Goal: Task Accomplishment & Management: Complete application form

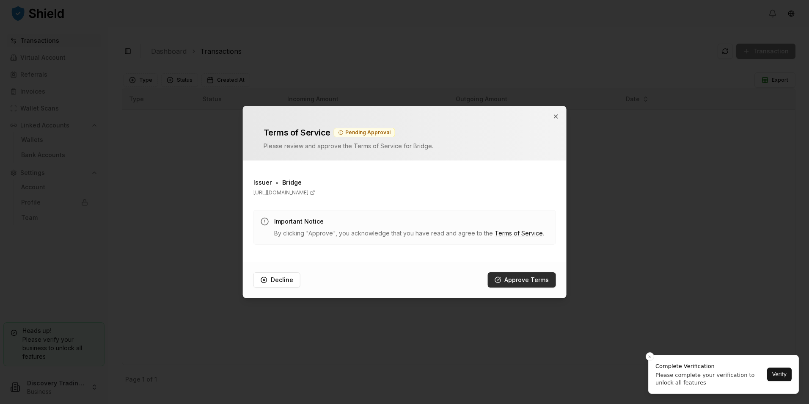
click at [519, 278] on button "Approve Terms" at bounding box center [521, 279] width 68 height 15
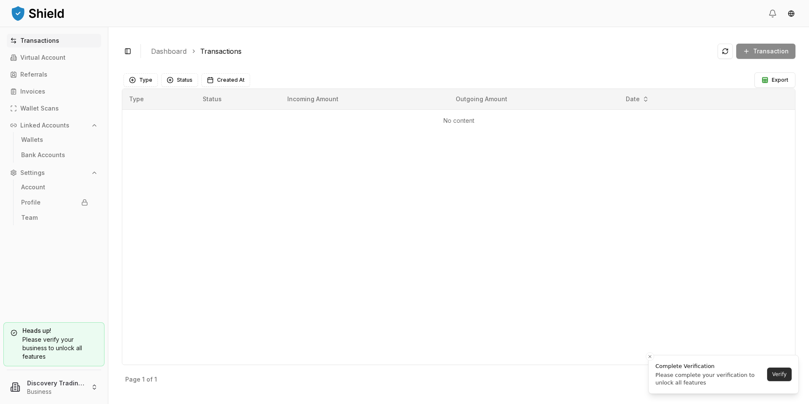
click at [780, 375] on button "Verify" at bounding box center [779, 374] width 25 height 14
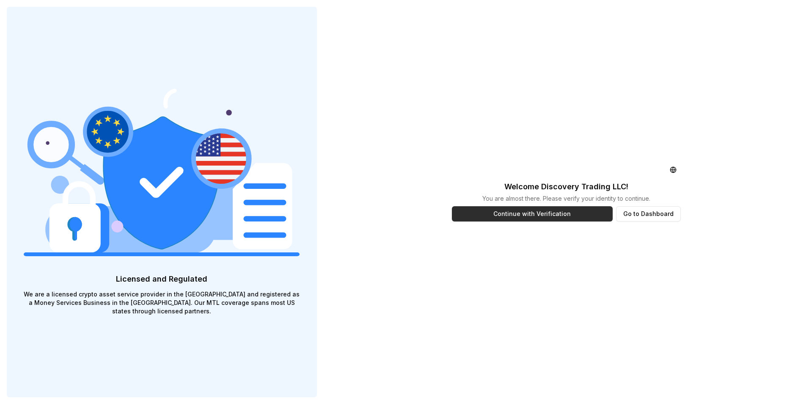
click at [582, 214] on button "Continue with Verification" at bounding box center [532, 213] width 161 height 15
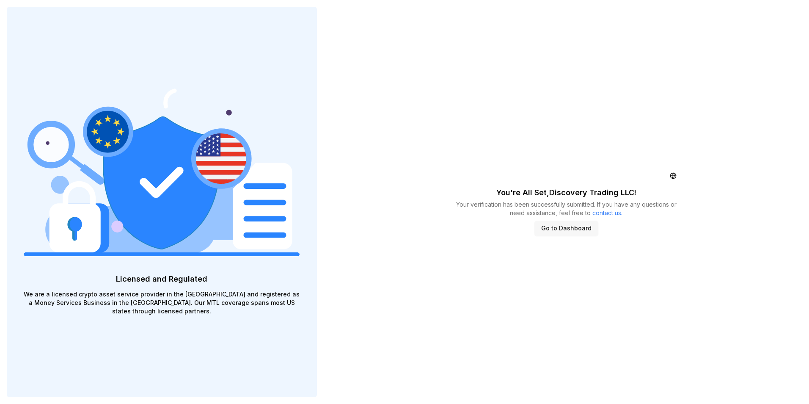
click at [552, 223] on button "Go to Dashboard" at bounding box center [566, 227] width 64 height 15
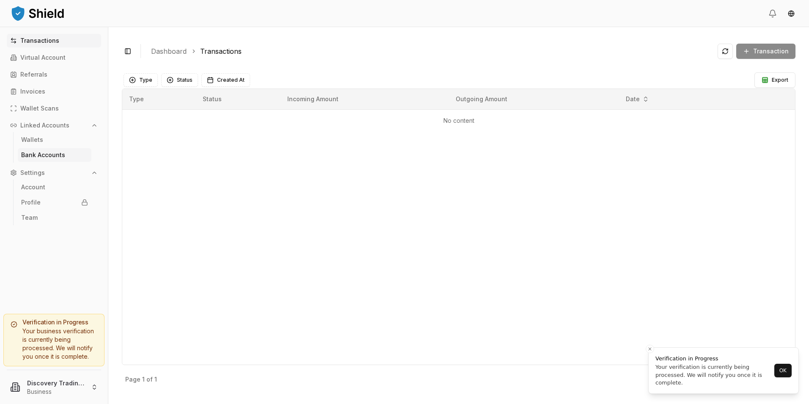
click at [27, 152] on p "Bank Accounts" at bounding box center [43, 155] width 44 height 6
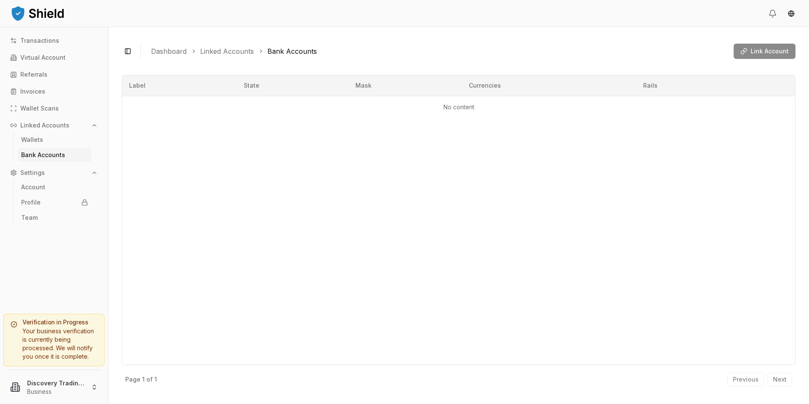
click at [756, 51] on div "Link Account" at bounding box center [764, 51] width 62 height 15
click at [755, 51] on div "Link Account" at bounding box center [764, 51] width 62 height 15
click at [746, 53] on div "Link Account" at bounding box center [764, 51] width 62 height 15
click at [745, 51] on div "Link Account" at bounding box center [764, 51] width 62 height 15
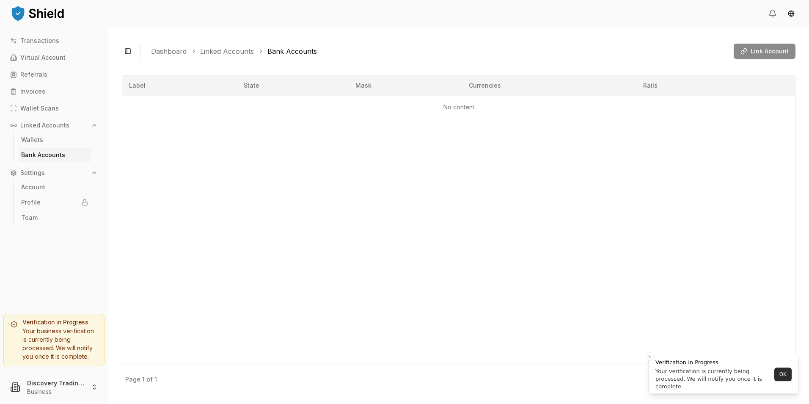
click at [779, 371] on button "OK" at bounding box center [782, 374] width 17 height 14
click at [765, 52] on div "Link Account" at bounding box center [764, 51] width 62 height 15
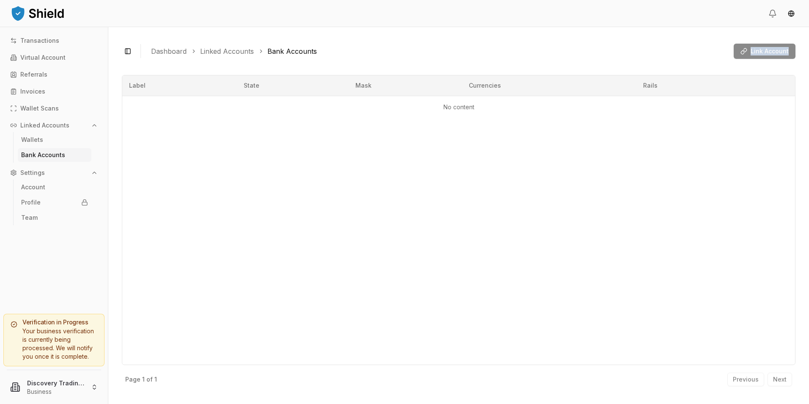
drag, startPoint x: 765, startPoint y: 52, endPoint x: 756, endPoint y: 52, distance: 9.3
click at [756, 52] on div "Link Account" at bounding box center [764, 51] width 62 height 15
click at [750, 52] on div "Link Account" at bounding box center [764, 51] width 62 height 15
click at [746, 52] on div "Link Account" at bounding box center [764, 51] width 62 height 15
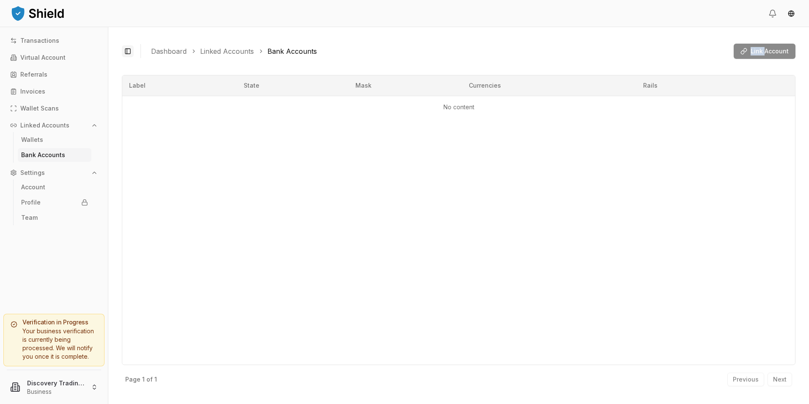
click at [124, 56] on button "Toggle Sidebar" at bounding box center [128, 51] width 12 height 12
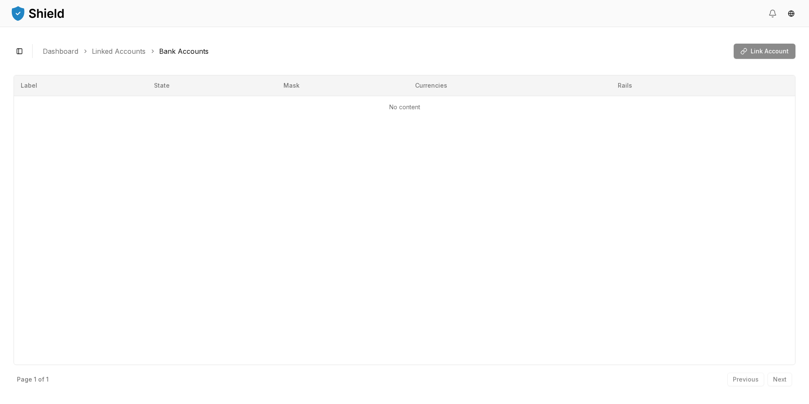
click at [126, 55] on link "Linked Accounts" at bounding box center [119, 51] width 54 height 10
drag, startPoint x: 98, startPoint y: 52, endPoint x: 93, endPoint y: 52, distance: 5.5
click at [96, 52] on link "Linked Accounts" at bounding box center [119, 51] width 54 height 10
click at [72, 52] on link "Dashboard" at bounding box center [61, 51] width 36 height 10
click at [755, 47] on div "Link Account" at bounding box center [764, 51] width 62 height 15
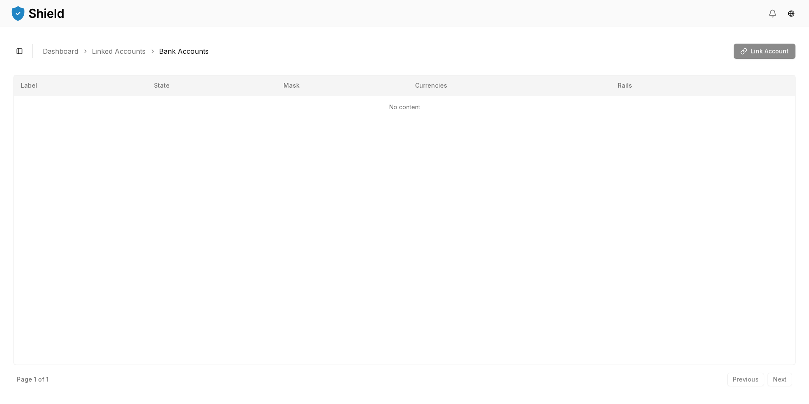
click at [755, 47] on div "Link Account" at bounding box center [764, 51] width 62 height 15
click at [755, 52] on div "Link Account" at bounding box center [764, 51] width 62 height 15
click at [23, 9] on img at bounding box center [37, 13] width 55 height 17
click at [18, 49] on button "Toggle Sidebar" at bounding box center [20, 51] width 12 height 12
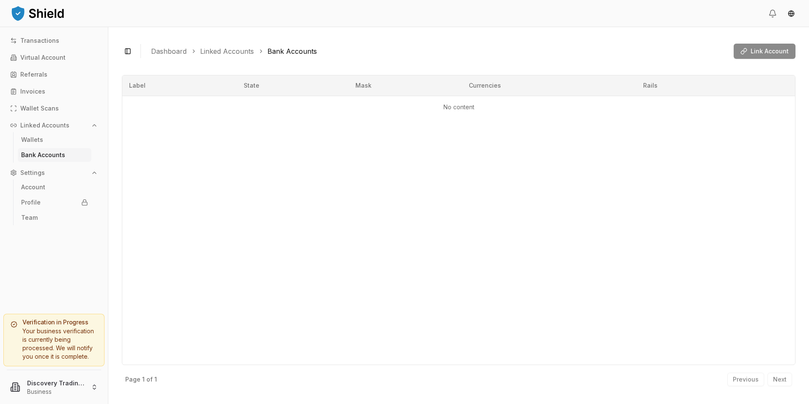
click at [37, 175] on p "Settings" at bounding box center [32, 173] width 25 height 6
click at [33, 188] on p "Account" at bounding box center [33, 187] width 24 height 6
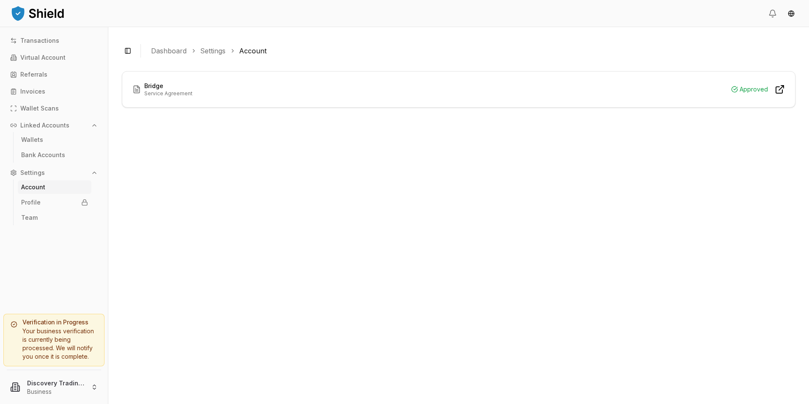
click at [33, 188] on p "Account" at bounding box center [33, 187] width 24 height 6
click at [38, 217] on link "Team" at bounding box center [55, 218] width 74 height 14
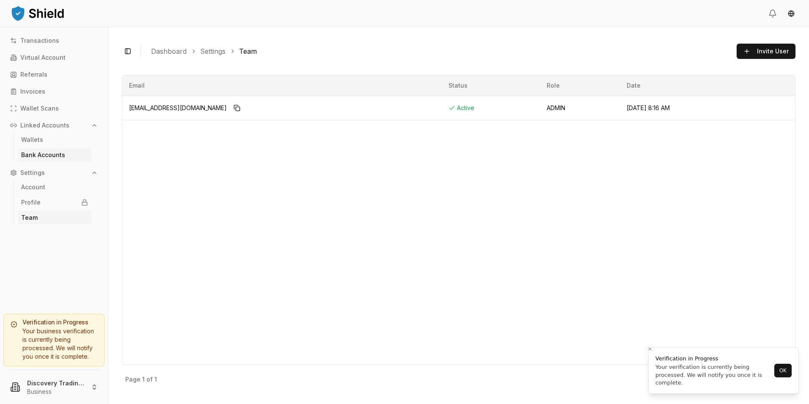
click at [47, 154] on p "Bank Accounts" at bounding box center [43, 155] width 44 height 6
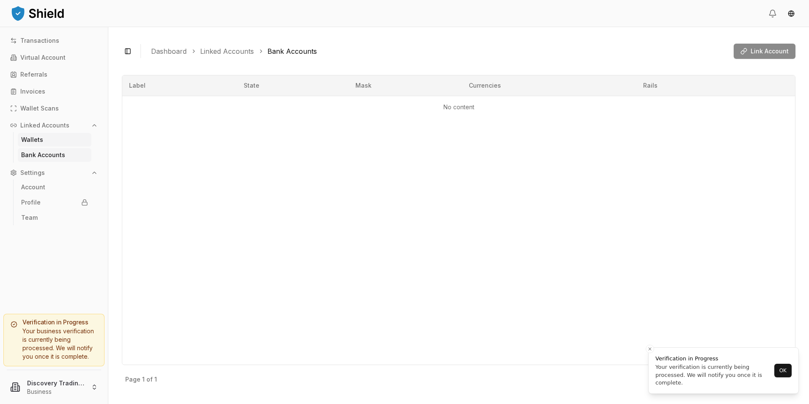
click at [28, 139] on p "Wallets" at bounding box center [32, 140] width 22 height 6
click at [37, 113] on link "Wallet Scans" at bounding box center [54, 109] width 94 height 14
click at [37, 83] on div "Transactions Virtual Account Referrals Invoices Wallet Scans Linked Accounts Wa…" at bounding box center [54, 168] width 108 height 269
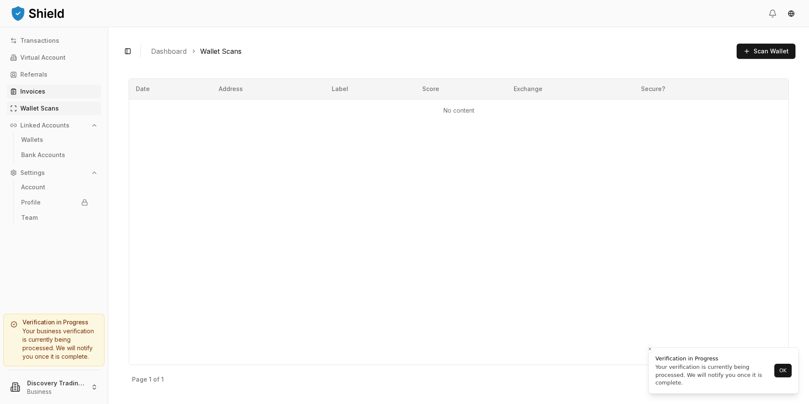
click at [36, 93] on p "Invoices" at bounding box center [32, 91] width 25 height 6
